Goal: Task Accomplishment & Management: Manage account settings

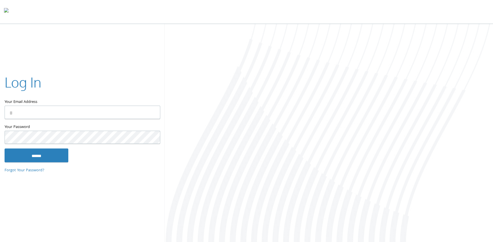
type input "**********"
click at [57, 151] on input "******" at bounding box center [37, 155] width 64 height 14
type input "**********"
click at [51, 159] on input "******" at bounding box center [37, 155] width 64 height 14
